Goal: Check status

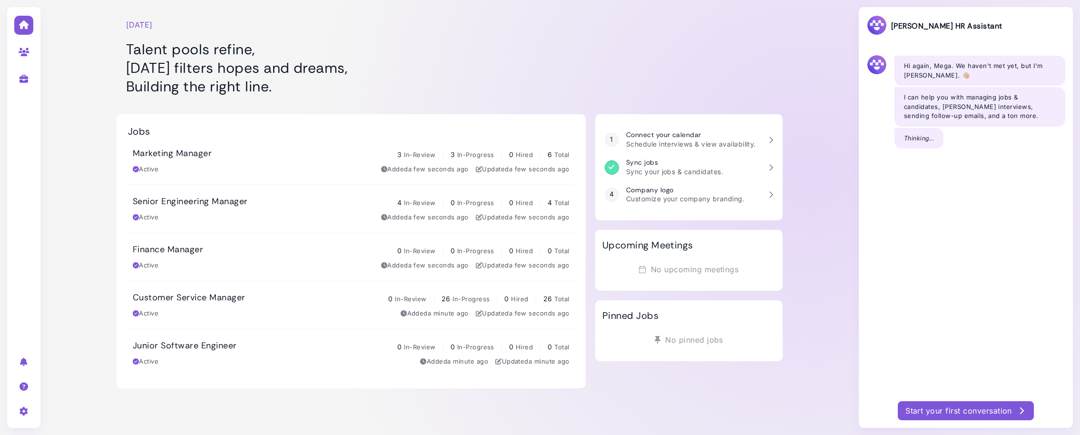
click at [919, 299] on div "2:26 pm Hi again, Mega. We haven't met yet, but I'm [PERSON_NAME]. 👋🏼 2:26 pm I…" at bounding box center [966, 219] width 214 height 349
click at [592, 71] on div "[DATE] Talent pools refine, [DATE] filters hopes and dreams, Building the right…" at bounding box center [450, 50] width 666 height 100
click at [327, 157] on div "Marketing Manager 3 In-Review 3 In-Progress 0 Hired 6 Total" at bounding box center [351, 154] width 437 height 12
